Goal: Task Accomplishment & Management: Complete application form

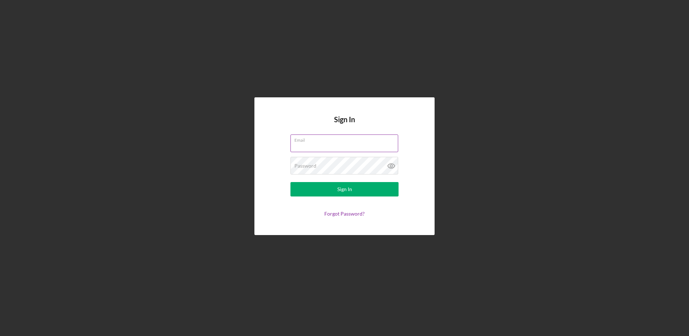
click at [309, 144] on input "Email" at bounding box center [345, 142] width 108 height 17
type input "[EMAIL_ADDRESS][DOMAIN_NAME]"
click at [341, 189] on div "Sign In" at bounding box center [344, 189] width 15 height 14
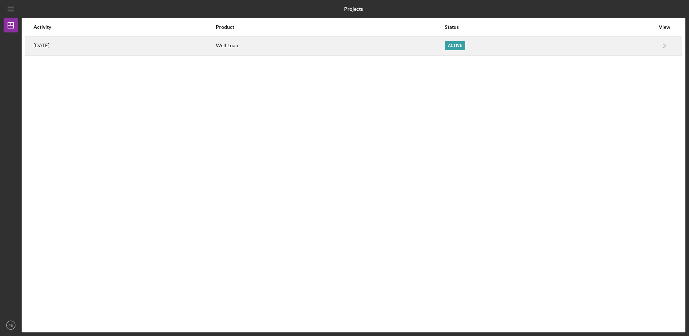
click at [102, 46] on div "[DATE]" at bounding box center [125, 46] width 182 height 18
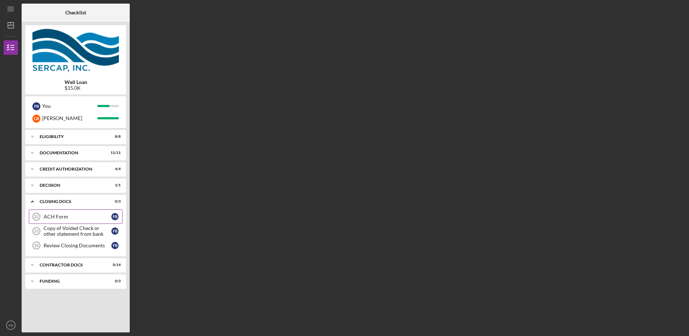
click at [53, 218] on div "ACH Form" at bounding box center [78, 217] width 68 height 6
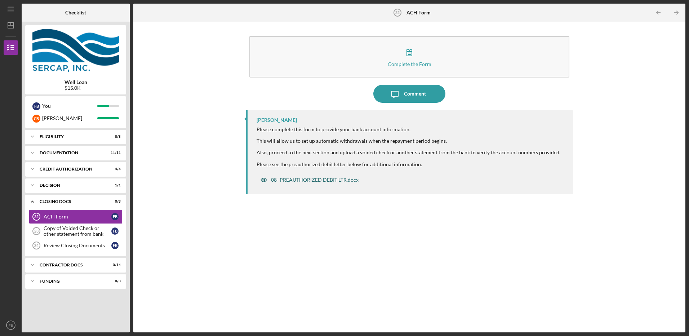
click at [296, 180] on div "08- PREAUTHORIZED DEBIT LTR.docx" at bounding box center [315, 180] width 88 height 6
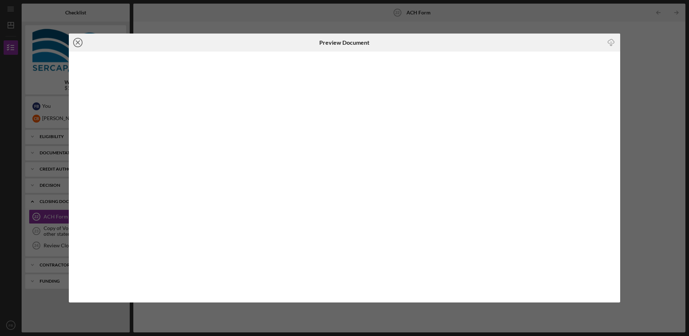
click at [76, 39] on icon "Icon/Close" at bounding box center [78, 43] width 18 height 18
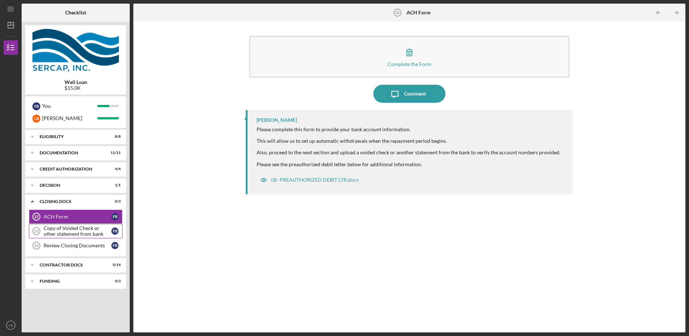
click at [66, 231] on div "Copy of Voided Check or other statement from bank" at bounding box center [78, 231] width 68 height 12
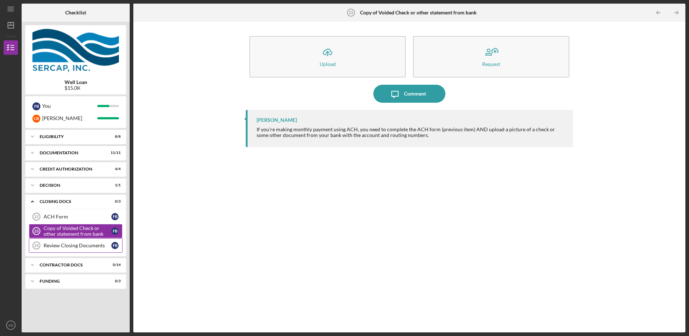
click at [76, 244] on div "Review Closing Documents" at bounding box center [78, 246] width 68 height 6
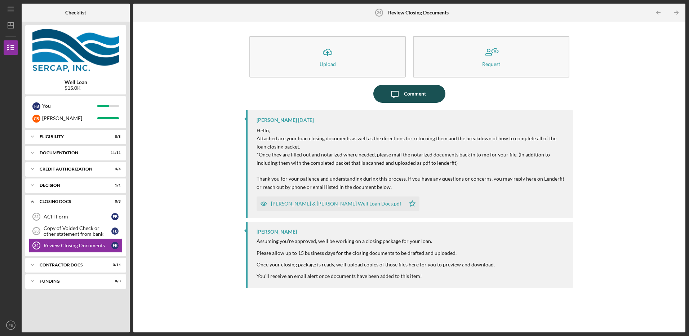
click at [415, 93] on div "Comment" at bounding box center [415, 94] width 22 height 18
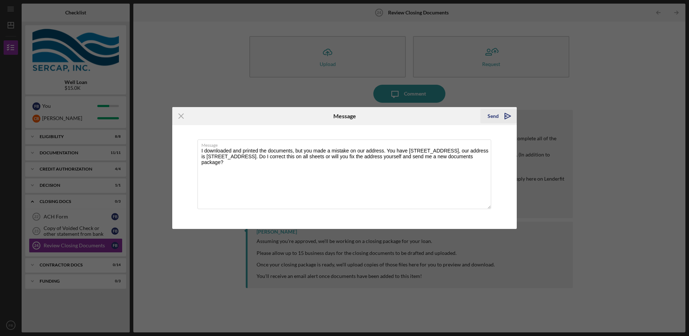
type textarea "I downloaded and printed the documents, but you made a mistake on our address. …"
click at [507, 115] on icon "Icon/icon-invite-send" at bounding box center [508, 116] width 18 height 18
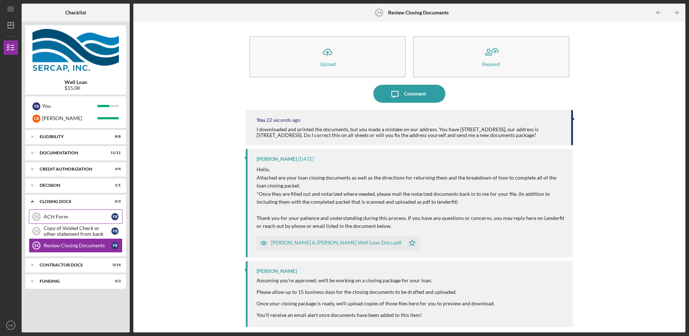
click at [51, 216] on div "ACH Form" at bounding box center [78, 217] width 68 height 6
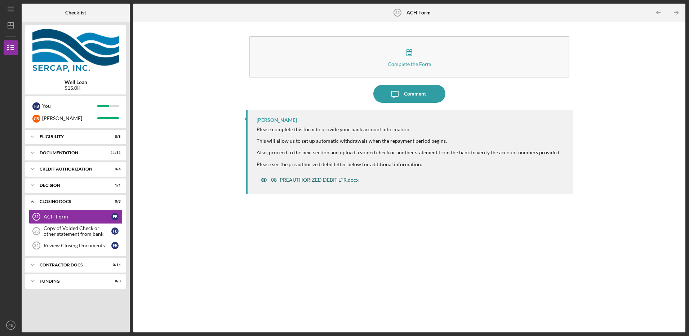
click at [317, 178] on div "08- PREAUTHORIZED DEBIT LTR.docx" at bounding box center [315, 180] width 88 height 6
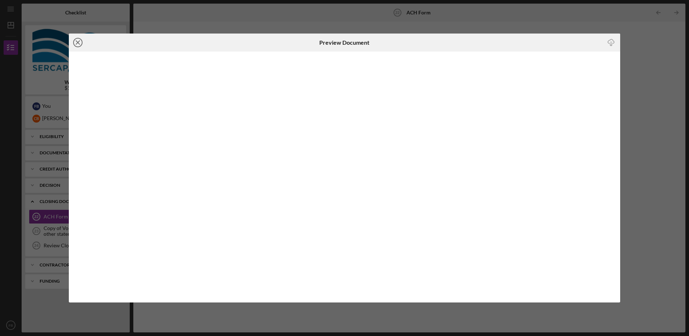
click at [77, 41] on line at bounding box center [78, 43] width 4 height 4
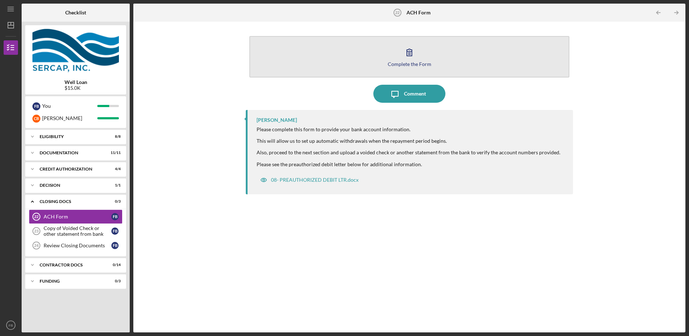
click at [413, 59] on icon "button" at bounding box center [410, 52] width 18 height 18
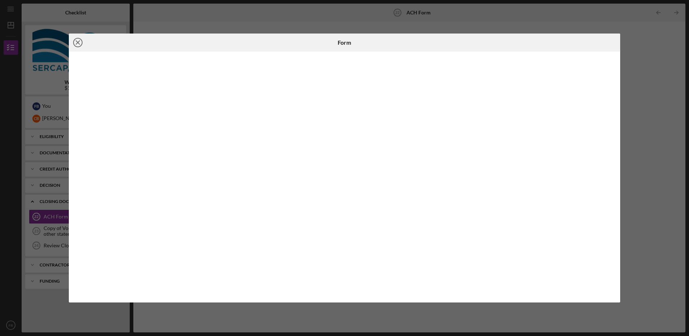
click at [78, 43] on line at bounding box center [78, 43] width 4 height 4
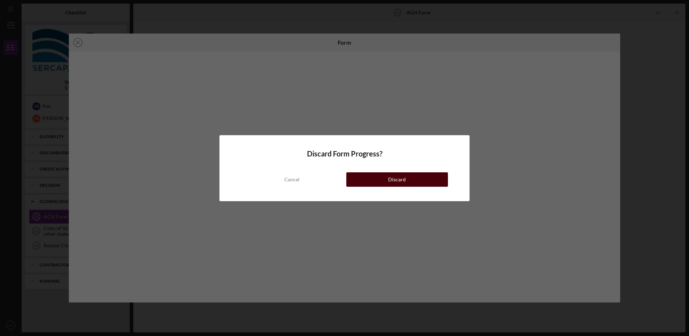
click at [381, 180] on button "Discard" at bounding box center [397, 179] width 102 height 14
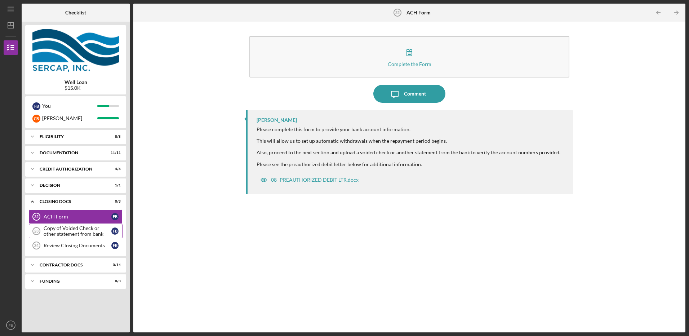
click at [59, 231] on div "Copy of Voided Check or other statement from bank" at bounding box center [78, 231] width 68 height 12
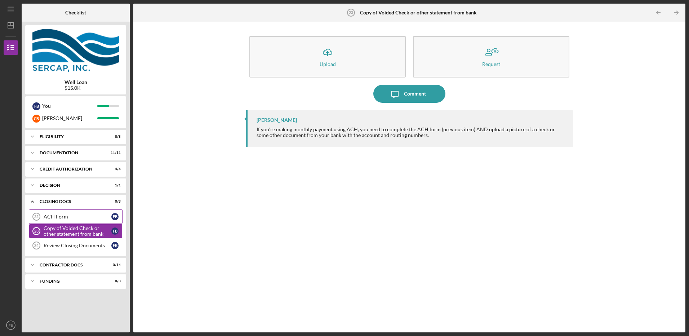
click at [51, 218] on div "ACH Form" at bounding box center [78, 217] width 68 height 6
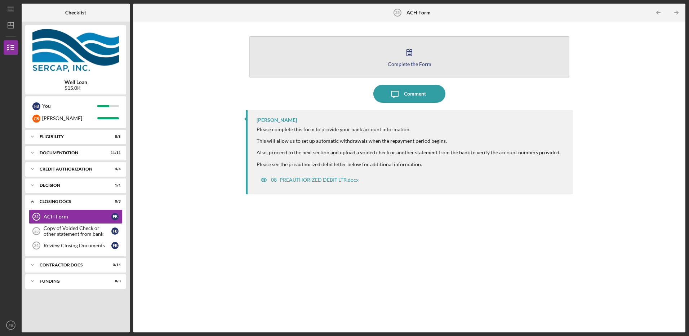
click at [415, 67] on button "Complete the Form Form" at bounding box center [409, 56] width 320 height 41
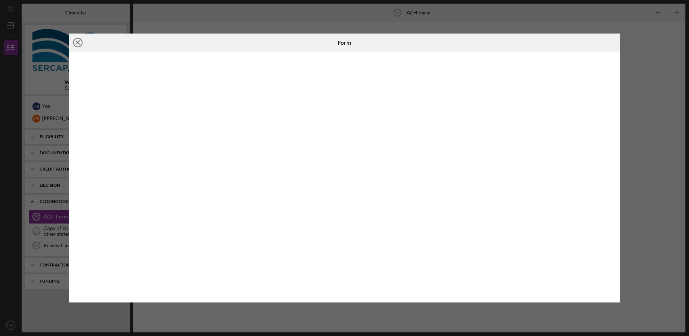
click at [76, 43] on icon "Icon/Close" at bounding box center [78, 43] width 18 height 18
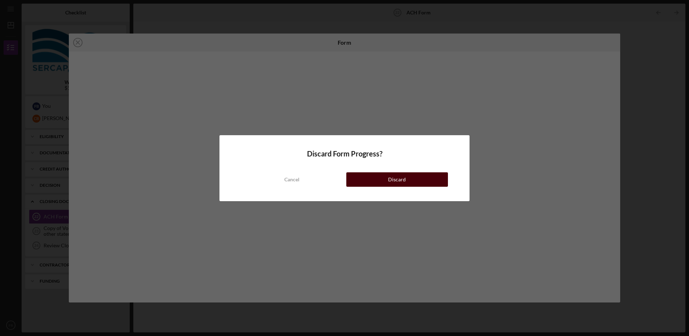
click at [366, 174] on button "Discard" at bounding box center [397, 179] width 102 height 14
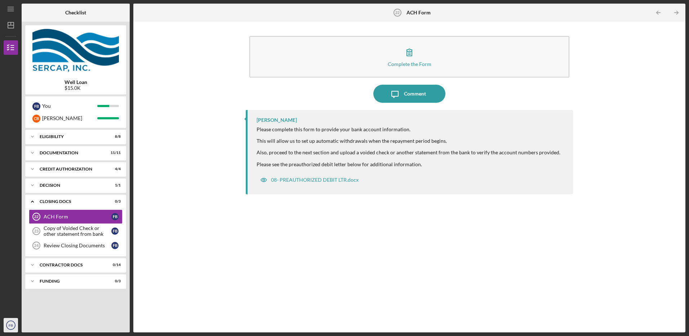
click at [9, 325] on text "FB" at bounding box center [11, 325] width 4 height 4
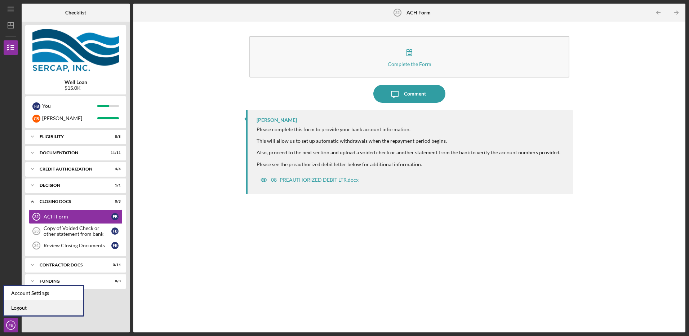
click at [26, 306] on link "Logout" at bounding box center [43, 308] width 79 height 15
